Goal: Task Accomplishment & Management: Complete application form

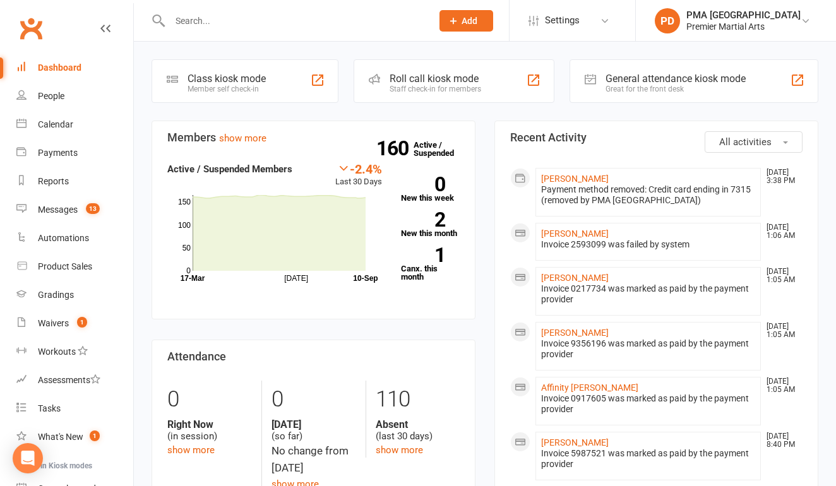
click at [477, 16] on span "Add" at bounding box center [469, 21] width 16 height 10
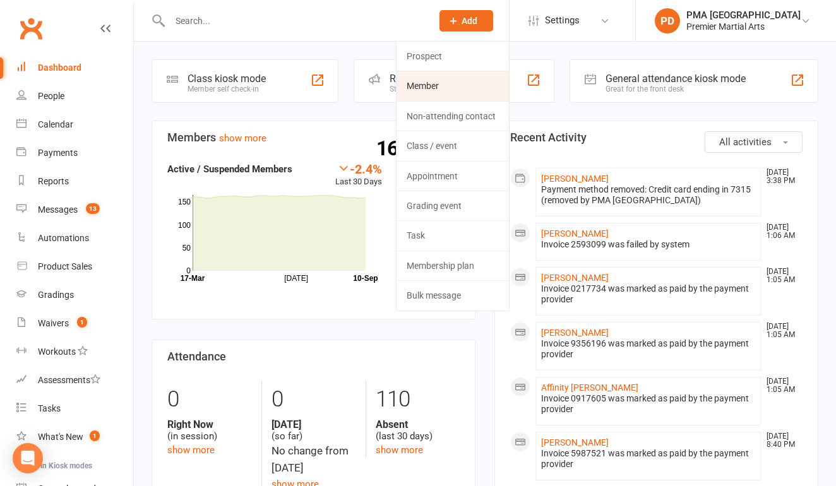
click at [459, 83] on link "Member" at bounding box center [452, 85] width 112 height 29
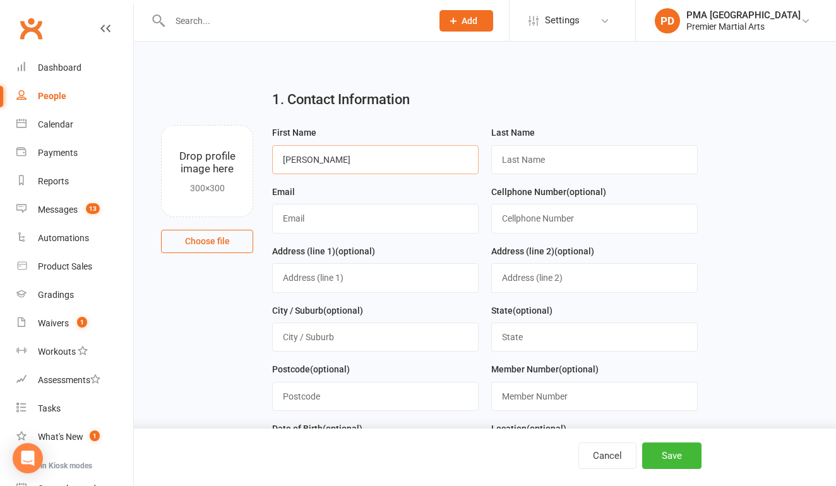
type input "[PERSON_NAME]"
type input "[EMAIL_ADDRESS][DOMAIN_NAME]"
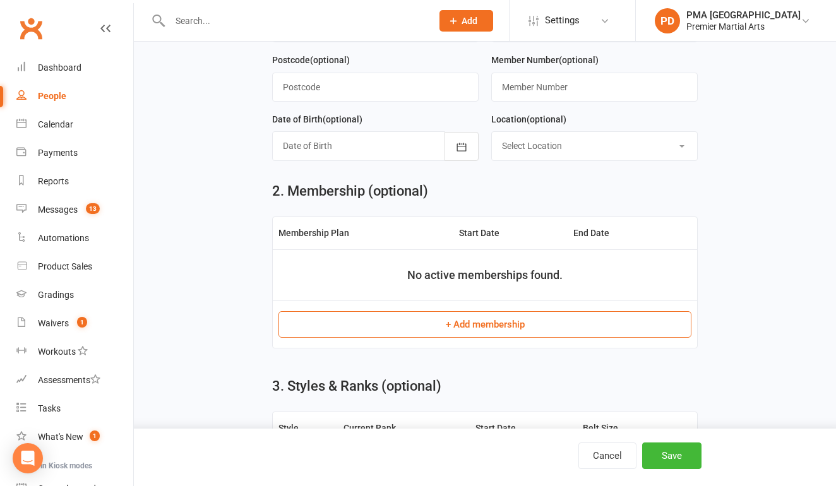
scroll to position [341, 0]
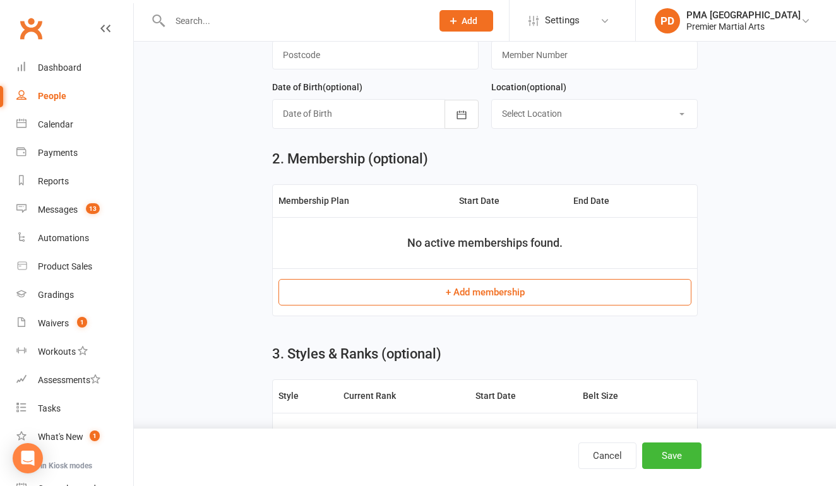
type input "6095536029"
click at [437, 292] on button "+ Add membership" at bounding box center [484, 292] width 413 height 27
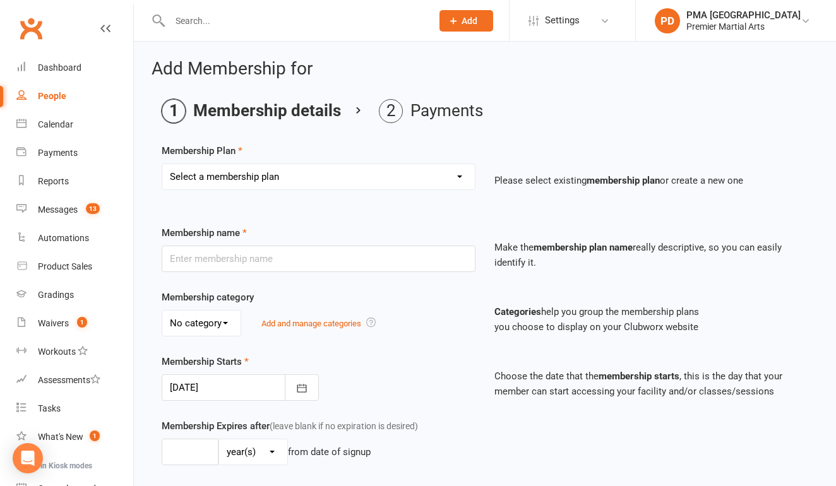
select select "1"
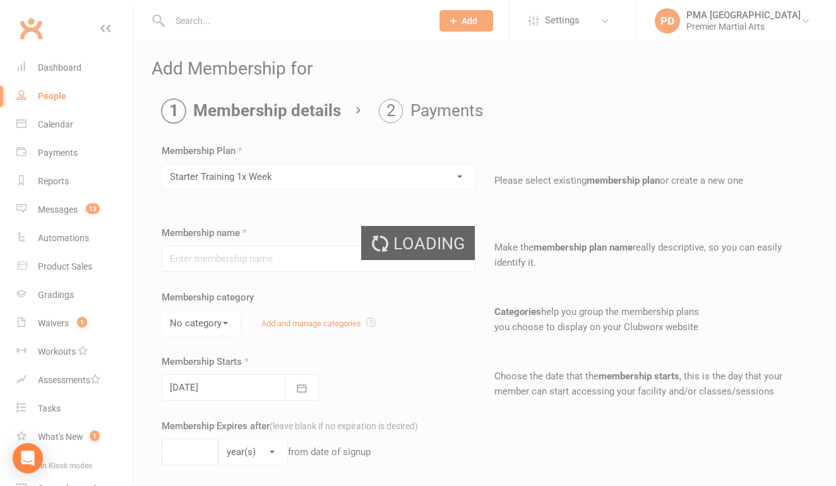
type input "Starter Training 1x Week"
type input "0"
type input "1"
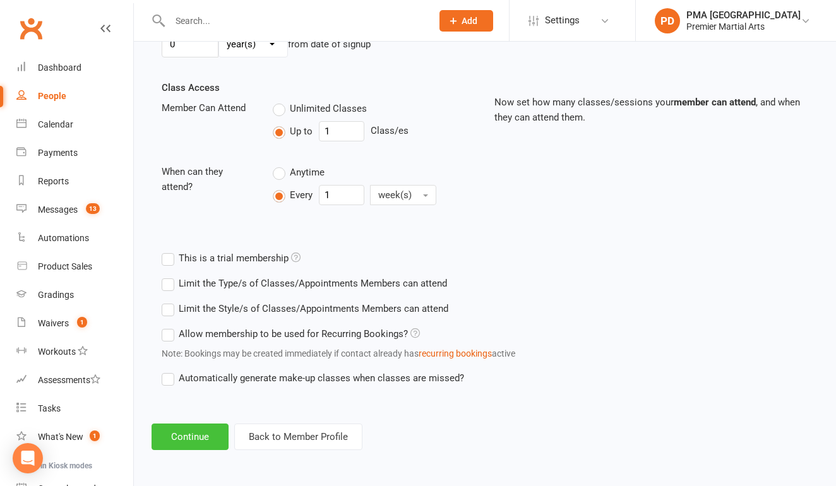
scroll to position [418, 0]
click at [217, 424] on button "Continue" at bounding box center [189, 437] width 77 height 27
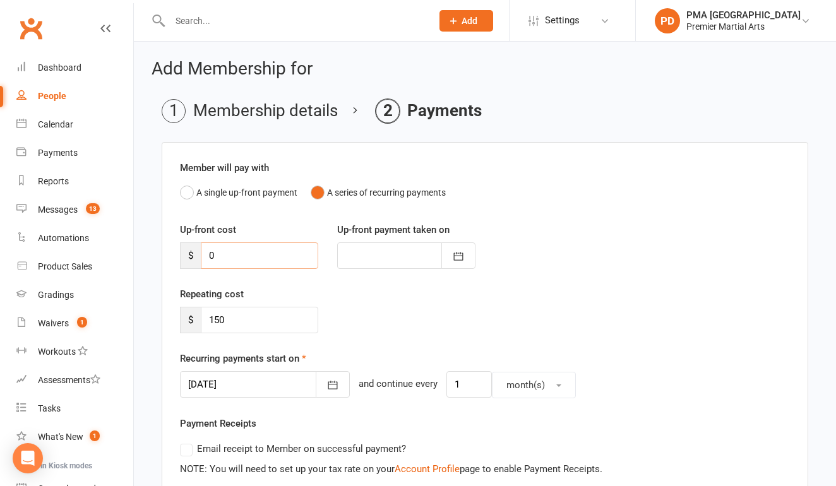
click at [264, 261] on input "0" at bounding box center [259, 255] width 117 height 27
type input "1"
type input "[DATE]"
type input "170"
click at [326, 379] on icon "button" at bounding box center [332, 385] width 13 height 13
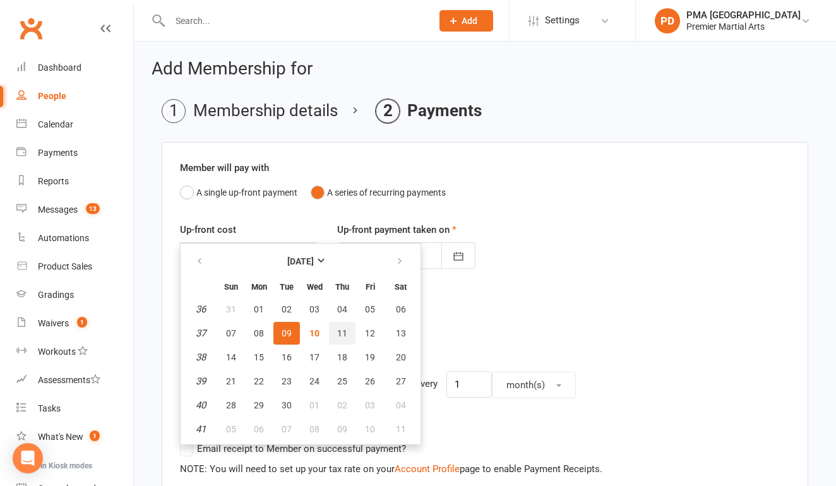
click at [337, 329] on span "11" at bounding box center [342, 333] width 10 height 10
type input "[DATE]"
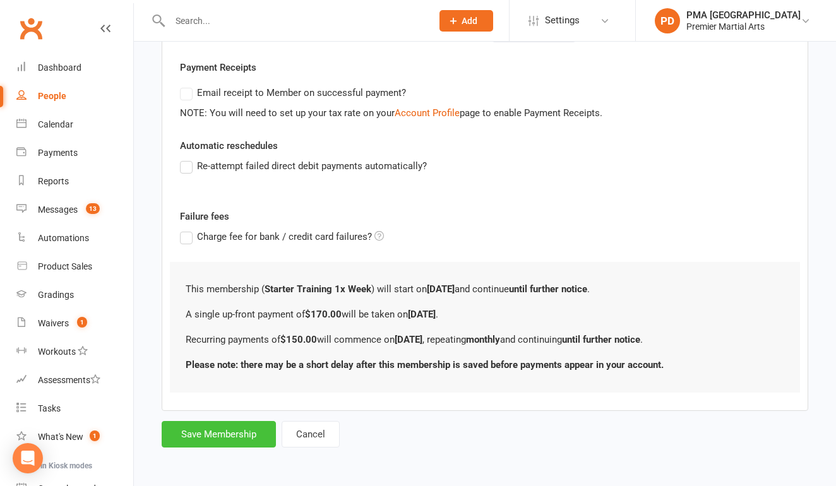
scroll to position [366, 0]
click at [222, 427] on button "Save Membership" at bounding box center [219, 434] width 114 height 27
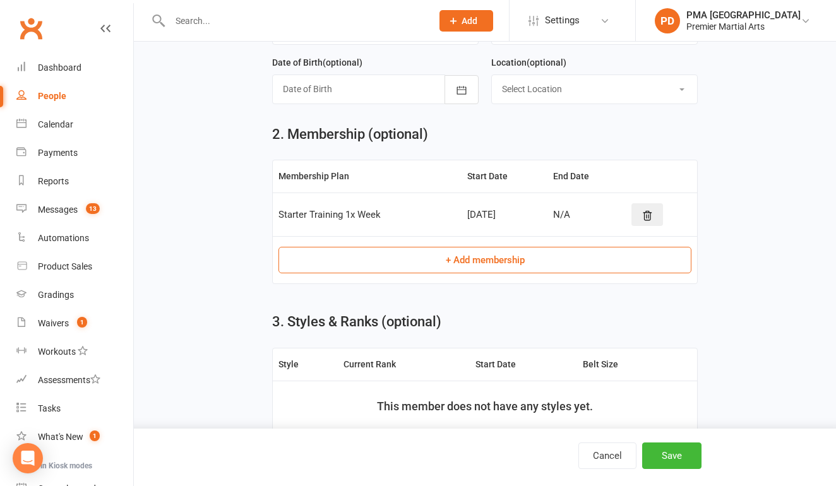
scroll to position [477, 0]
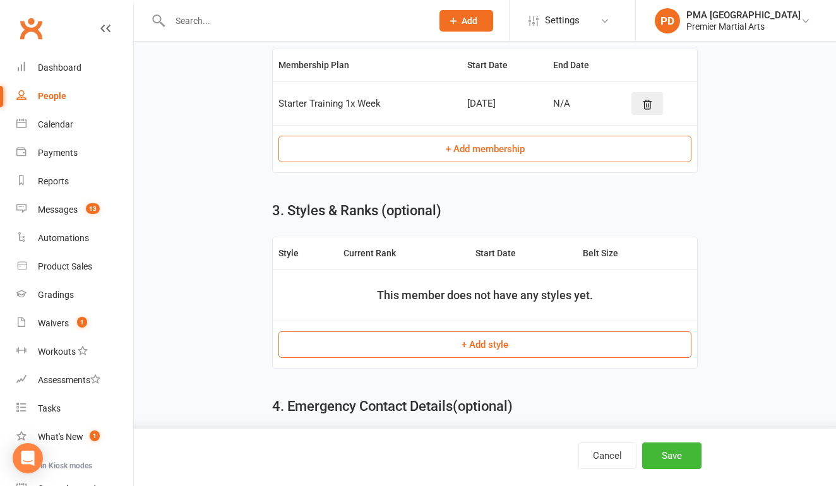
click at [410, 350] on button "+ Add style" at bounding box center [484, 344] width 413 height 27
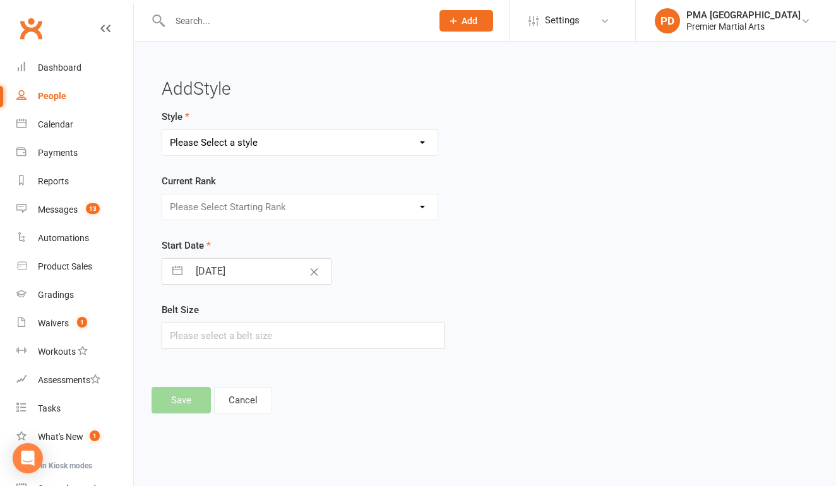
select select "3301"
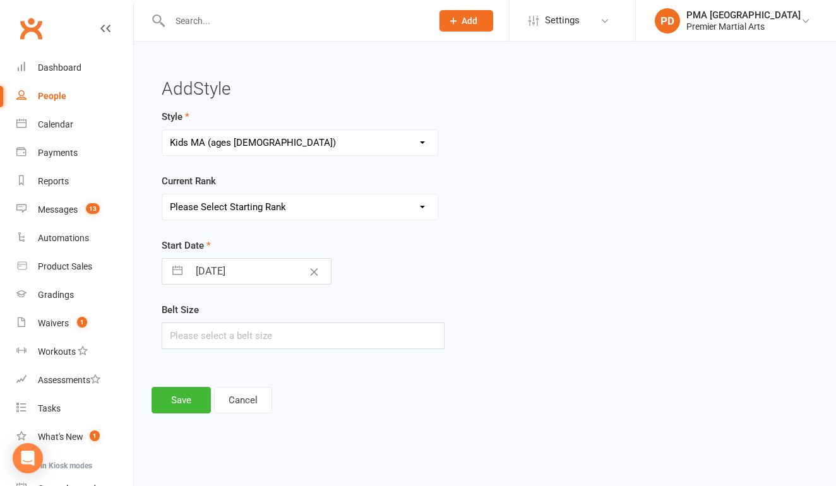
select select "37471"
click at [225, 337] on input "text" at bounding box center [303, 336] width 283 height 27
type input "1"
click at [177, 401] on button "Save" at bounding box center [180, 400] width 59 height 27
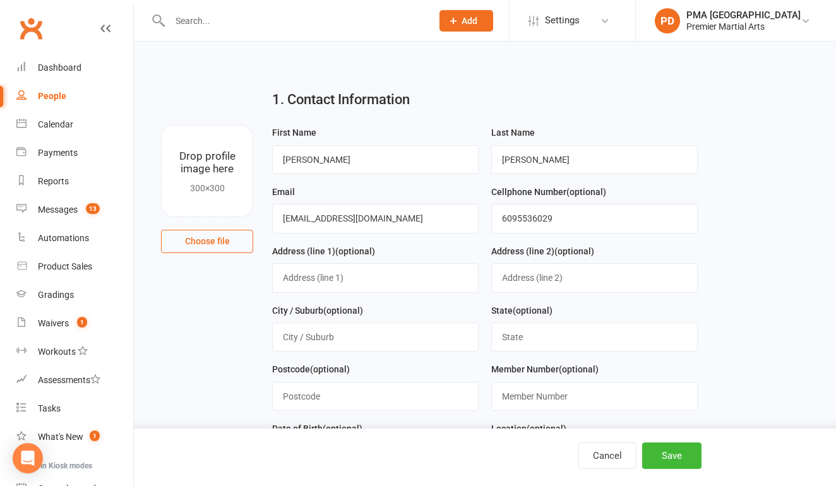
scroll to position [665, 0]
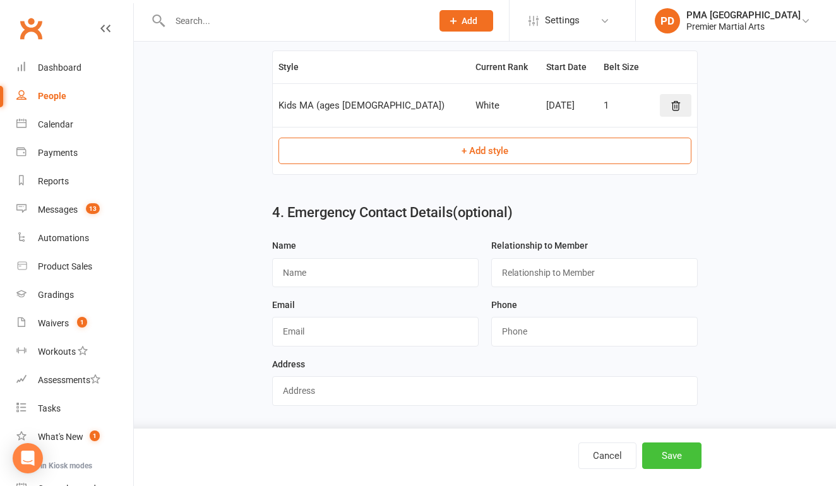
click at [691, 444] on button "Save" at bounding box center [671, 455] width 59 height 27
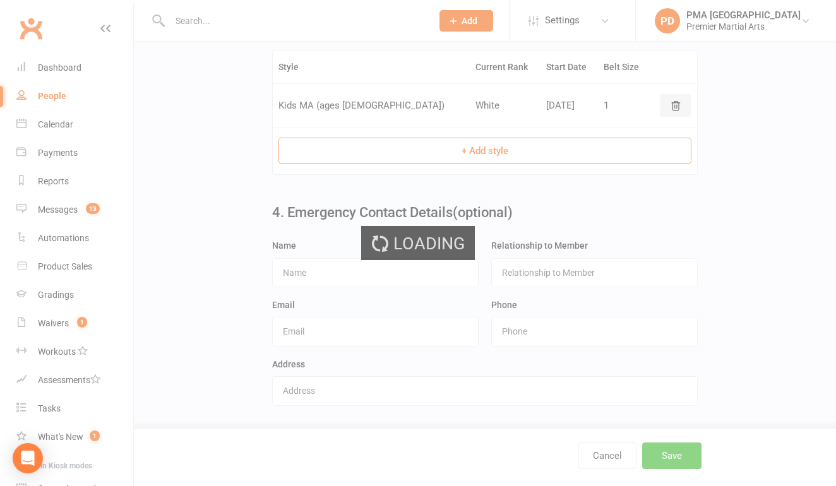
scroll to position [0, 0]
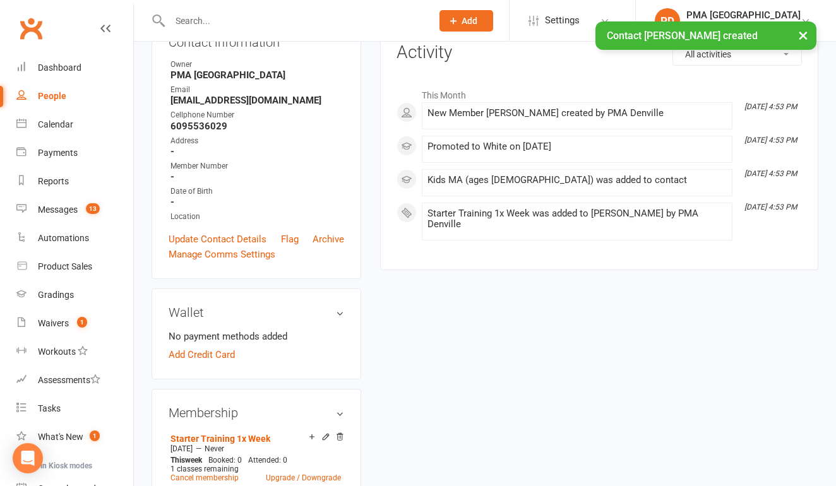
scroll to position [160, 0]
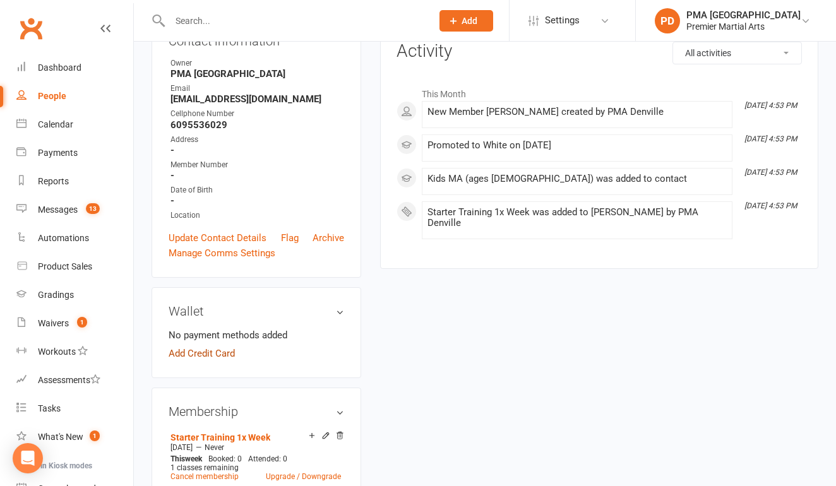
click at [222, 361] on link "Add Credit Card" at bounding box center [202, 353] width 66 height 15
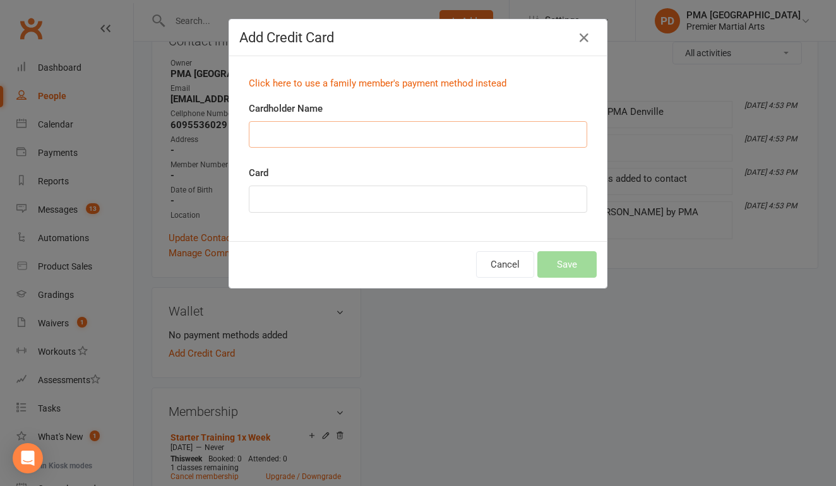
click at [307, 140] on input "Cardholder Name" at bounding box center [418, 134] width 338 height 27
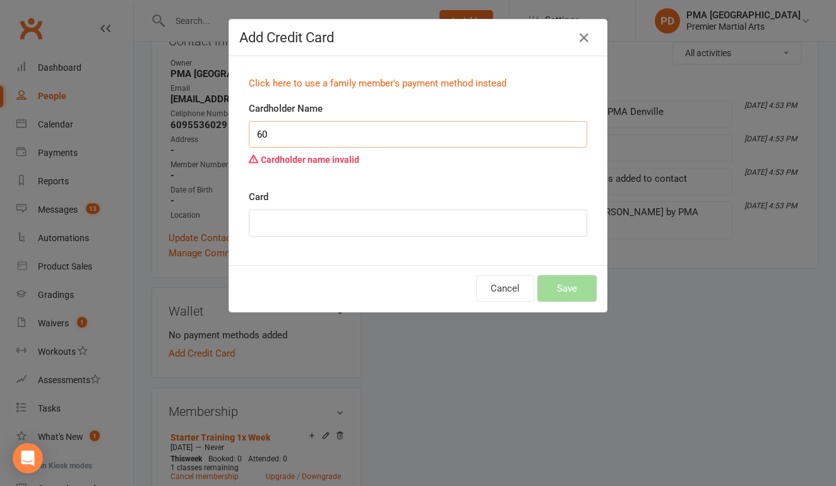
type input "6"
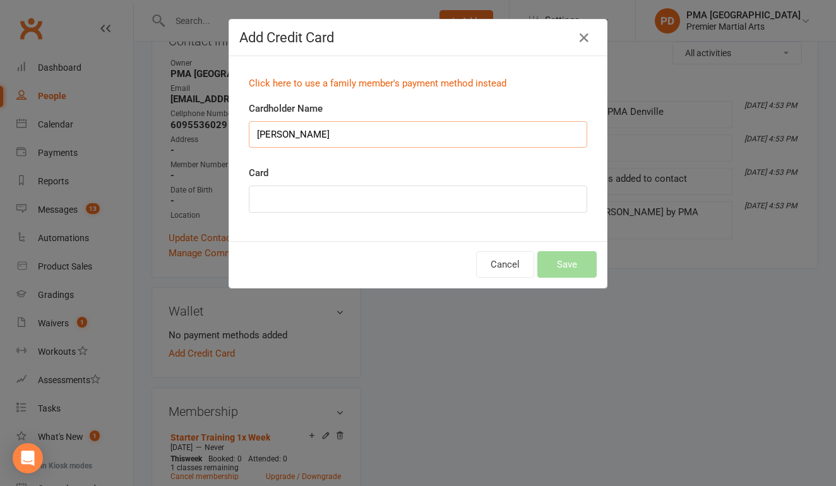
type input "[PERSON_NAME]"
click at [570, 264] on button "Save" at bounding box center [566, 264] width 59 height 27
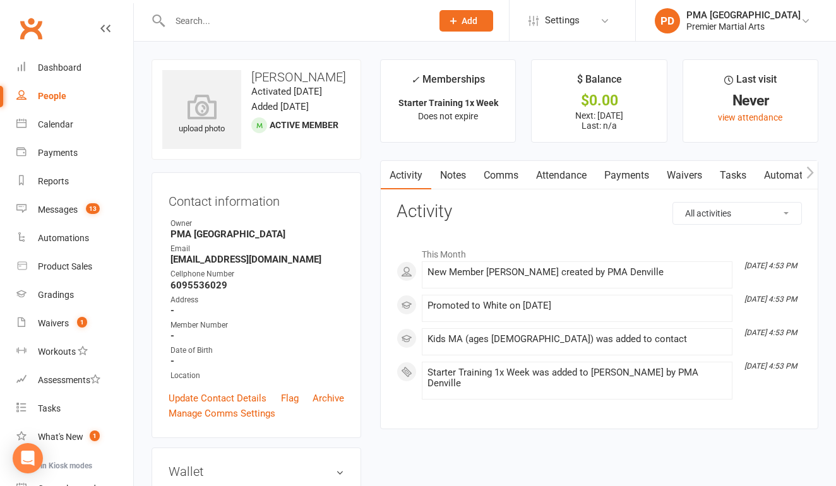
scroll to position [0, 0]
click at [65, 73] on link "Dashboard" at bounding box center [74, 68] width 117 height 28
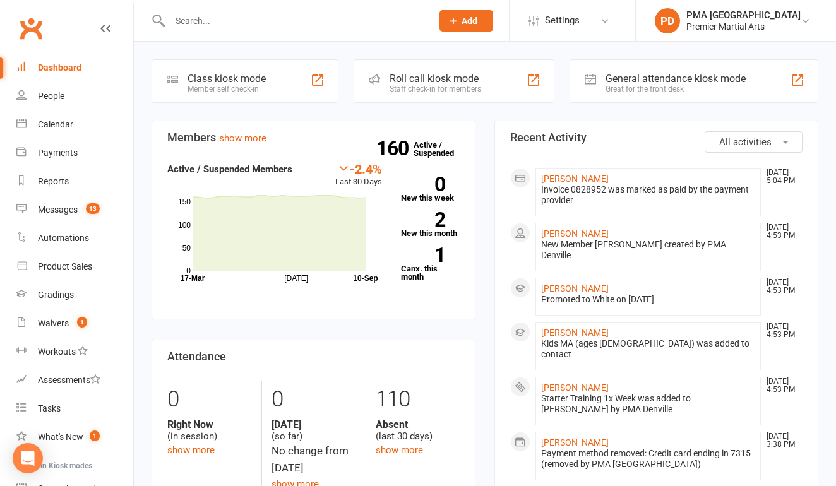
click at [747, 141] on span "All activities" at bounding box center [745, 141] width 52 height 11
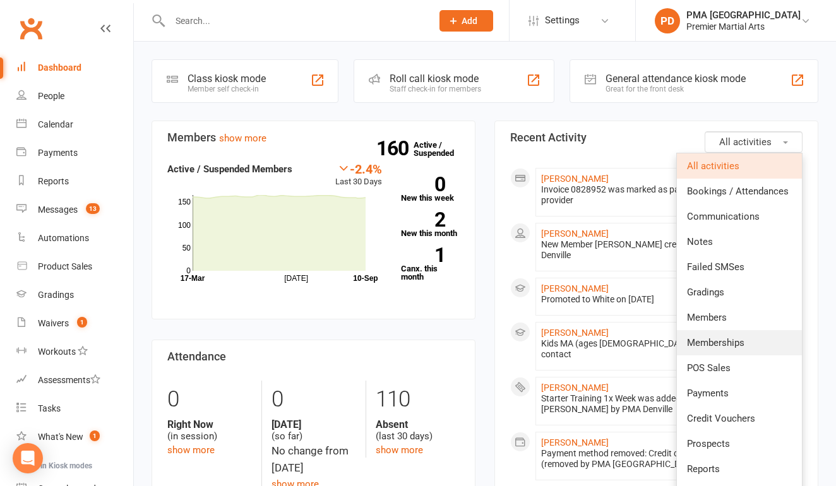
click at [706, 343] on span "Memberships" at bounding box center [715, 342] width 57 height 11
